Goal: Use online tool/utility: Utilize a website feature to perform a specific function

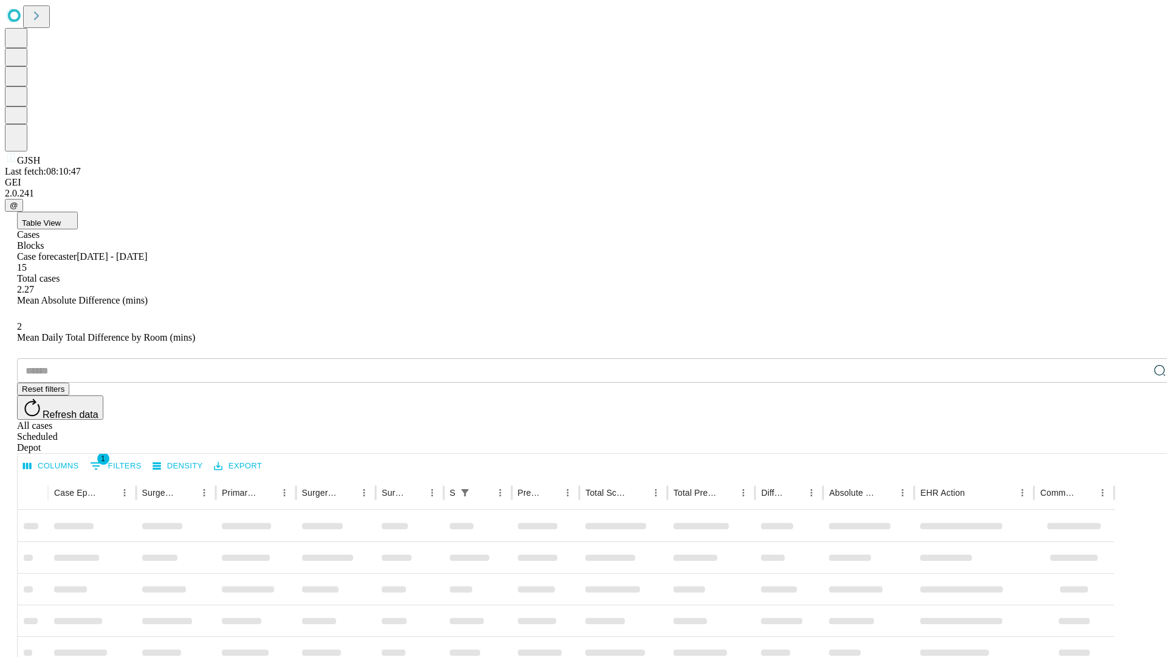
click at [61, 218] on span "Table View" at bounding box center [41, 222] width 39 height 9
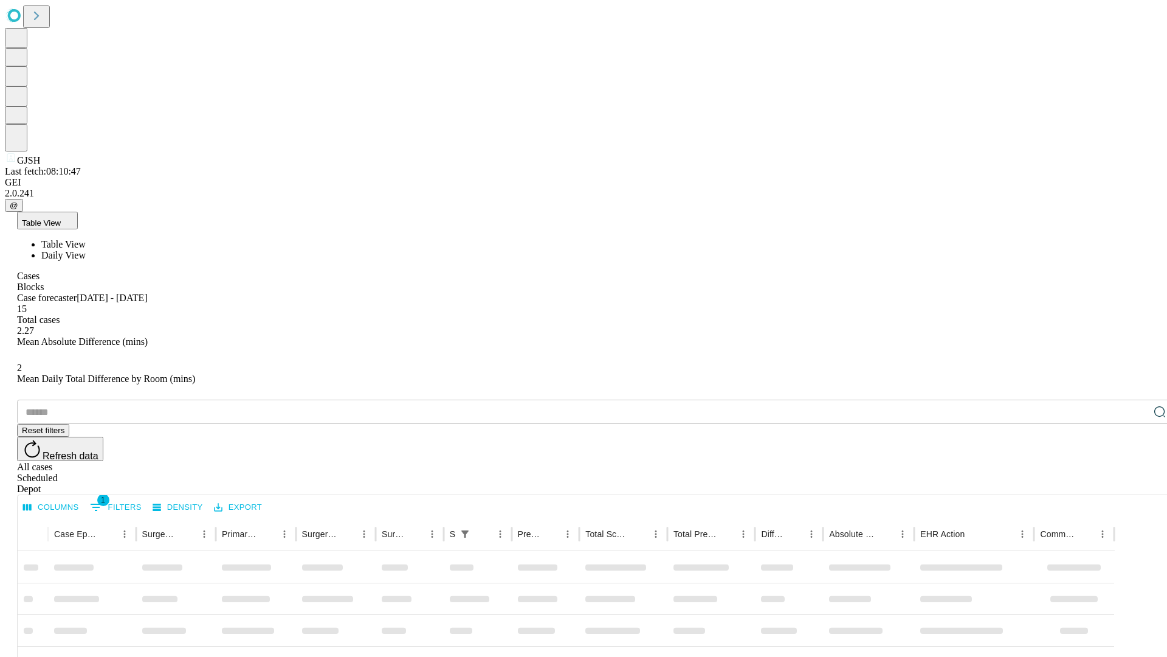
click at [86, 250] on span "Daily View" at bounding box center [63, 255] width 44 height 10
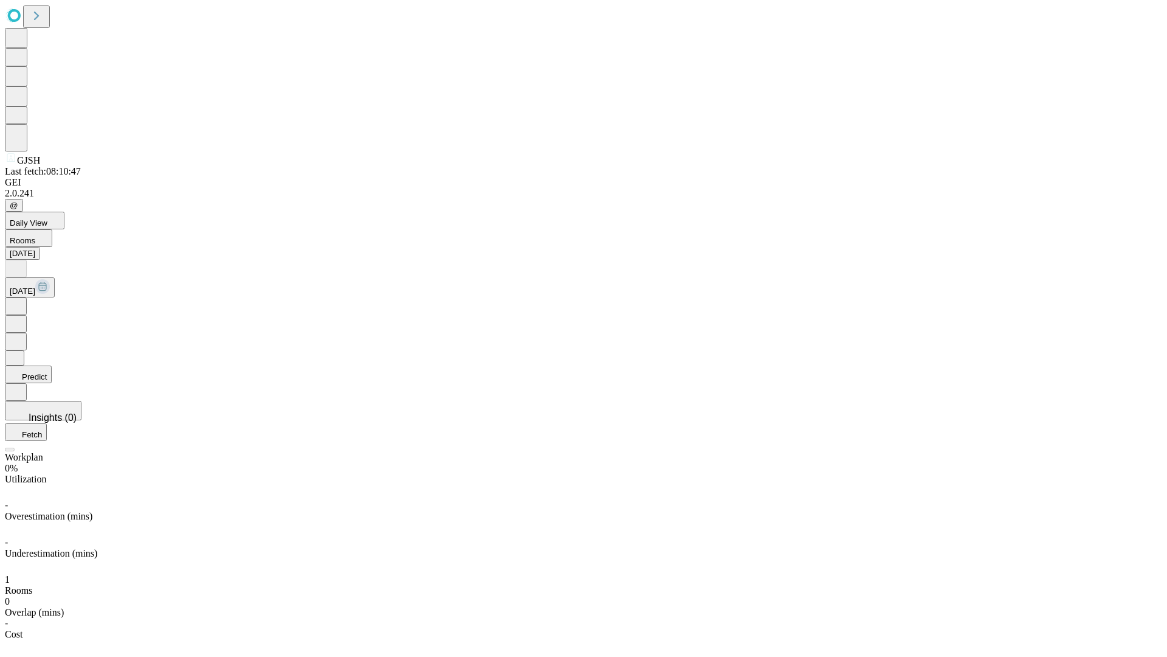
click at [52, 365] on button "Predict" at bounding box center [28, 374] width 47 height 18
